Goal: Obtain resource: Obtain resource

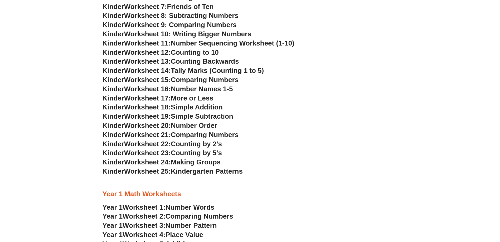
scroll to position [448, 0]
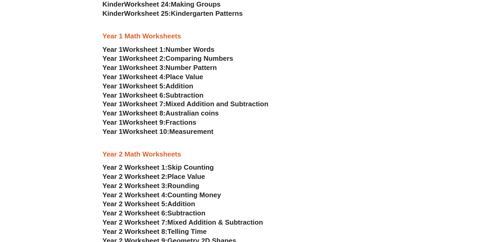
click at [126, 94] on span "Worksheet 6:" at bounding box center [143, 95] width 43 height 8
click at [191, 87] on span "Addition" at bounding box center [179, 86] width 28 height 8
click at [190, 103] on span "Mixed Addition and Subtraction" at bounding box center [216, 104] width 103 height 8
click at [190, 78] on span "Place Value" at bounding box center [184, 77] width 38 height 8
click at [193, 67] on span "Number Pattern" at bounding box center [190, 68] width 51 height 8
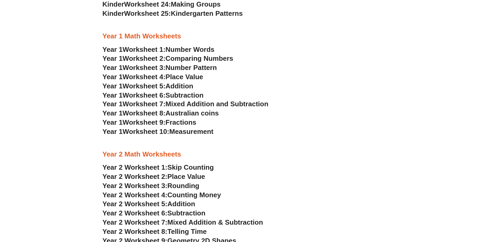
click at [192, 57] on span "Comparing Numbers" at bounding box center [199, 59] width 68 height 8
click at [197, 113] on span "Australian coins" at bounding box center [191, 113] width 53 height 8
click at [182, 122] on span "Fractions" at bounding box center [180, 123] width 31 height 8
click at [187, 130] on span "Measurement" at bounding box center [191, 132] width 44 height 8
click at [203, 51] on span "Number Words" at bounding box center [189, 50] width 49 height 8
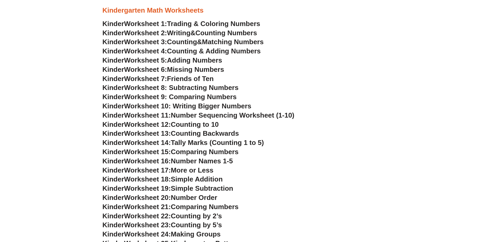
scroll to position [211, 0]
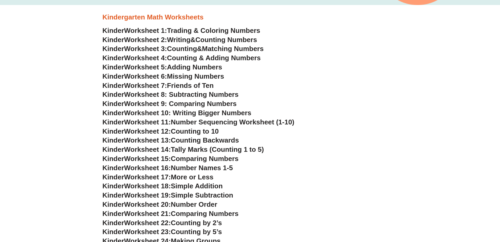
click at [211, 30] on span "Trading & Coloring Numbers" at bounding box center [213, 31] width 93 height 8
click at [210, 38] on span "Counting Numbers" at bounding box center [226, 40] width 62 height 8
click at [197, 51] on span "Counting" at bounding box center [182, 49] width 30 height 8
click at [214, 56] on span "Counting & Adding Numbers" at bounding box center [214, 58] width 94 height 8
click at [214, 67] on span "Adding Numbers" at bounding box center [194, 67] width 55 height 8
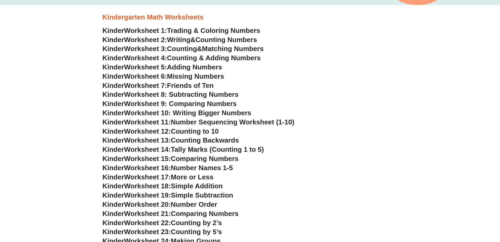
click at [212, 77] on span "Missing Numbers" at bounding box center [195, 76] width 57 height 8
click at [208, 85] on span "Friends of Ten" at bounding box center [190, 86] width 47 height 8
click at [207, 94] on span "Worksheet 8: Subtracting Numbers" at bounding box center [181, 95] width 114 height 8
click at [199, 104] on span "Worksheet 9: Comparing Numbers" at bounding box center [180, 104] width 112 height 8
click at [221, 112] on span "Worksheet 10: Writing Bigger Numbers" at bounding box center [187, 113] width 127 height 8
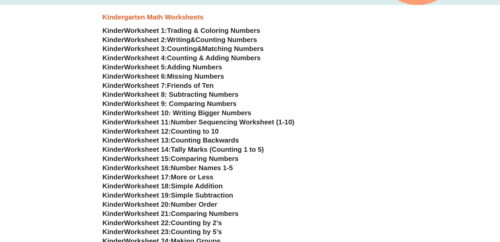
click at [268, 122] on span "Number Sequencing Worksheet (1-10)" at bounding box center [233, 122] width 124 height 8
click at [253, 124] on span "Number Sequencing Worksheet (1-10)" at bounding box center [233, 122] width 124 height 8
click at [210, 122] on span "Number Sequencing Worksheet (1-10)" at bounding box center [233, 122] width 124 height 8
drag, startPoint x: 210, startPoint y: 122, endPoint x: 187, endPoint y: 121, distance: 23.0
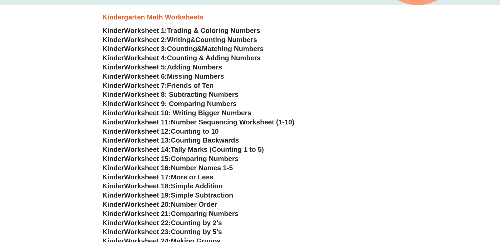
click at [187, 121] on span "Number Sequencing Worksheet (1-10)" at bounding box center [233, 122] width 124 height 8
click at [122, 122] on span "Kinder" at bounding box center [113, 122] width 22 height 8
click at [253, 124] on span "Number Sequencing Worksheet (1-10)" at bounding box center [233, 122] width 124 height 8
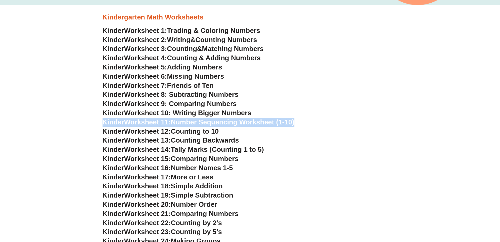
click at [253, 124] on span "Number Sequencing Worksheet (1-10)" at bounding box center [233, 122] width 124 height 8
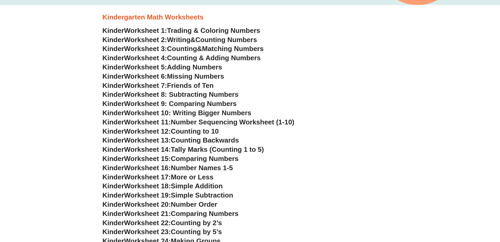
drag, startPoint x: 253, startPoint y: 124, endPoint x: 269, endPoint y: 144, distance: 25.4
click at [273, 145] on h3 "Kinder Worksheet 13: Counting Backwards" at bounding box center [249, 140] width 295 height 9
click at [222, 113] on span "Worksheet 10: Writing Bigger Numbers" at bounding box center [187, 113] width 127 height 8
click at [209, 124] on span "Number Sequencing Worksheet (1-10)" at bounding box center [233, 122] width 124 height 8
click at [201, 133] on span "Counting to 10" at bounding box center [195, 131] width 48 height 8
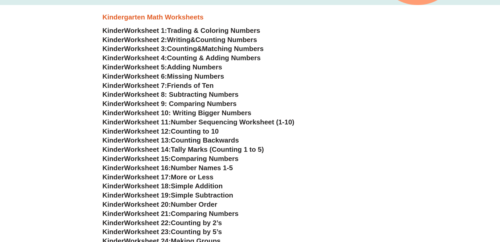
click at [203, 150] on span "Tally Marks (Counting 1 to 5)" at bounding box center [217, 150] width 93 height 8
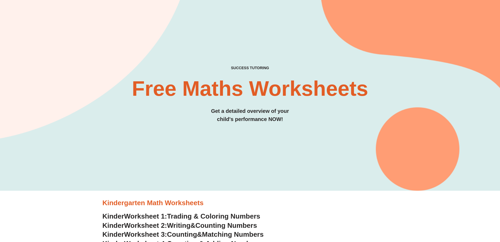
scroll to position [0, 0]
